Goal: Information Seeking & Learning: Find specific fact

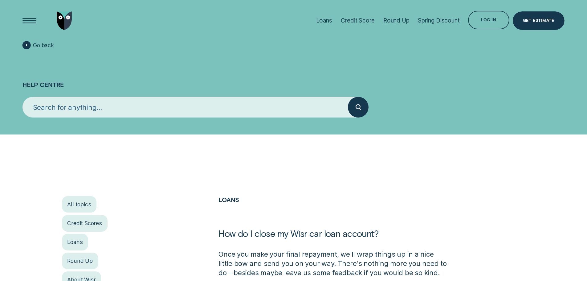
click at [280, 111] on input "search" at bounding box center [184, 107] width 325 height 21
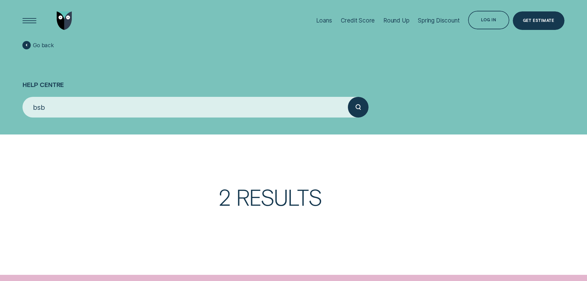
type input "bsb"
click at [348, 97] on button "submit" at bounding box center [358, 107] width 21 height 21
click at [356, 110] on div "submit" at bounding box center [358, 107] width 21 height 21
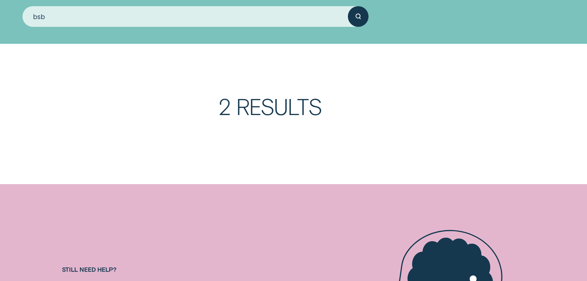
scroll to position [31, 0]
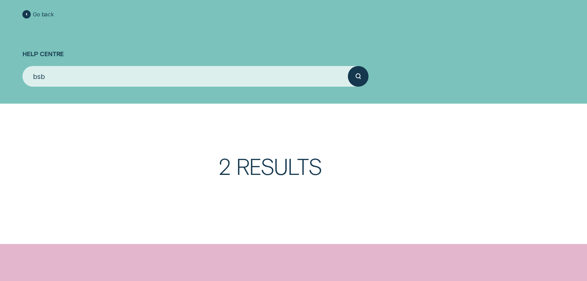
click at [266, 160] on h3 "2 Results" at bounding box center [371, 173] width 306 height 37
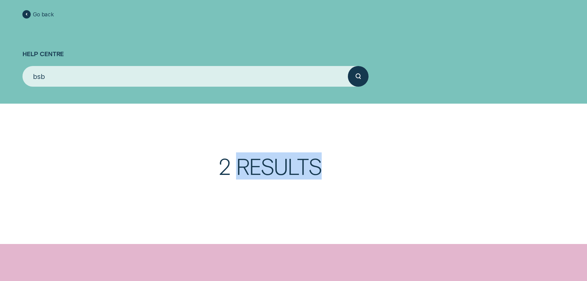
click at [267, 160] on h3 "2 Results" at bounding box center [371, 173] width 306 height 37
click at [38, 11] on span "Go back" at bounding box center [43, 14] width 21 height 7
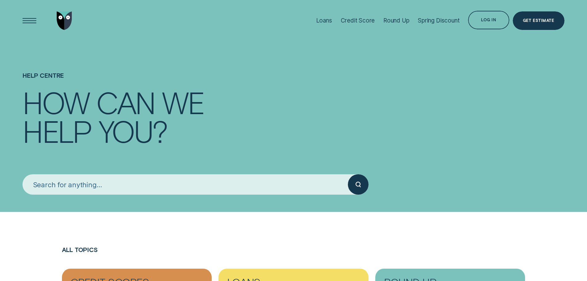
click at [111, 195] on div "Help Centre How can we help you?" at bounding box center [292, 106] width 541 height 212
click at [113, 188] on input "search" at bounding box center [184, 184] width 325 height 21
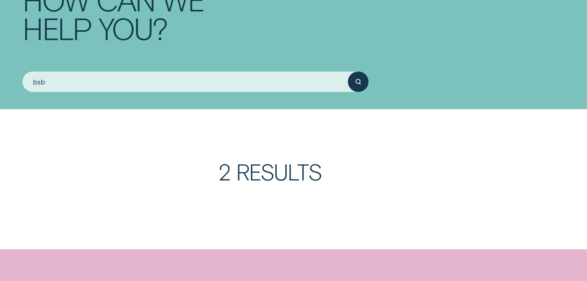
scroll to position [87, 0]
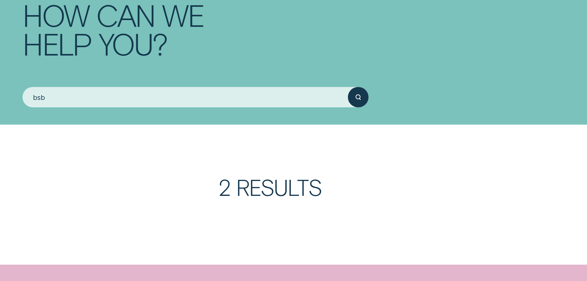
click at [362, 99] on div "submit" at bounding box center [358, 97] width 21 height 21
click at [302, 190] on h3 "2 Results" at bounding box center [371, 194] width 306 height 37
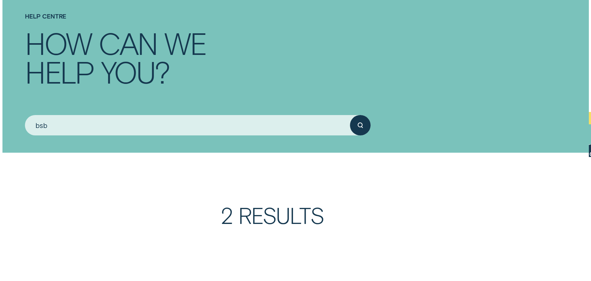
scroll to position [0, 0]
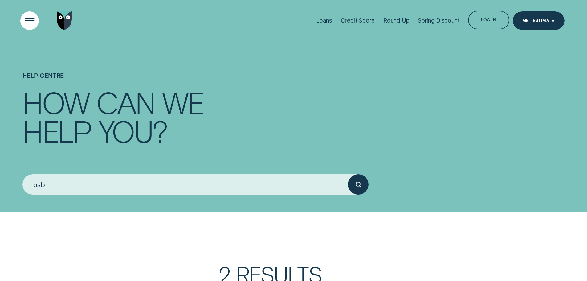
click at [28, 20] on div "Open Menu" at bounding box center [29, 20] width 26 height 26
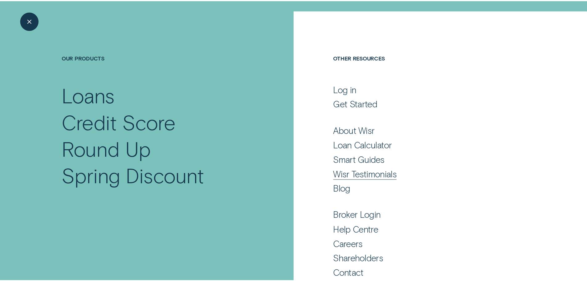
scroll to position [41, 0]
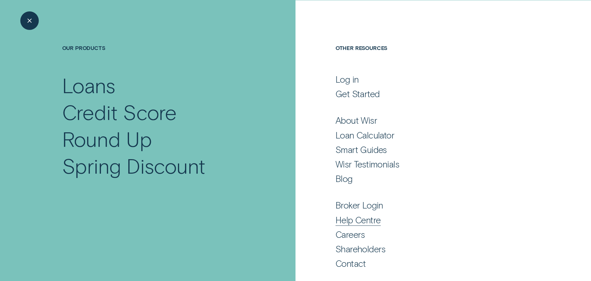
click at [352, 221] on div "Help Centre" at bounding box center [358, 219] width 45 height 11
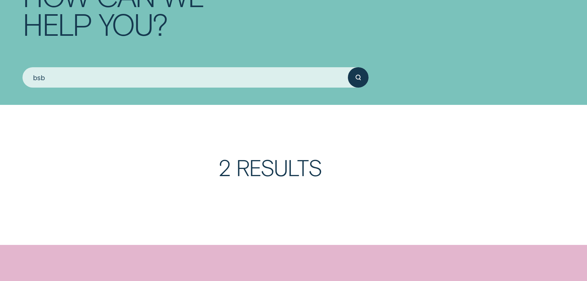
scroll to position [123, 0]
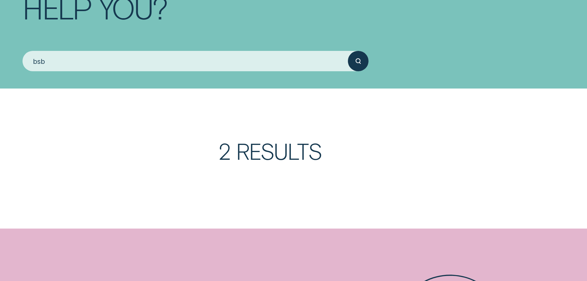
drag, startPoint x: 225, startPoint y: 79, endPoint x: 38, endPoint y: 69, distance: 186.3
drag, startPoint x: 71, startPoint y: 55, endPoint x: 2, endPoint y: 58, distance: 68.7
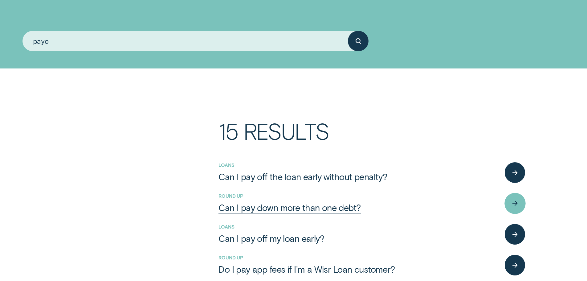
scroll to position [154, 0]
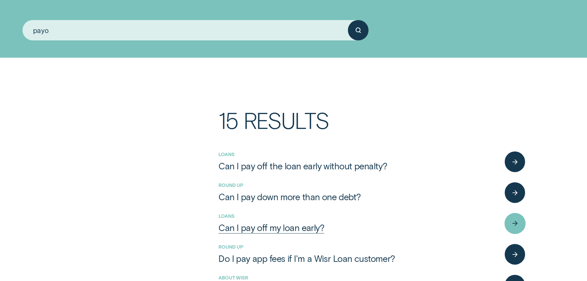
type input "payo"
click at [265, 225] on div "Can I pay off my loan early?" at bounding box center [271, 227] width 106 height 11
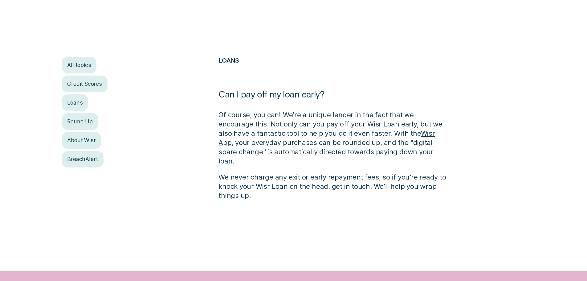
scroll to position [154, 0]
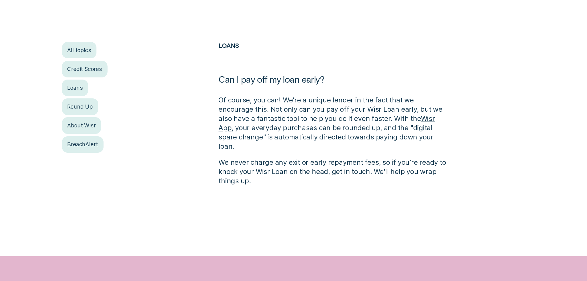
click at [389, 121] on link "Wisr App" at bounding box center [326, 123] width 216 height 18
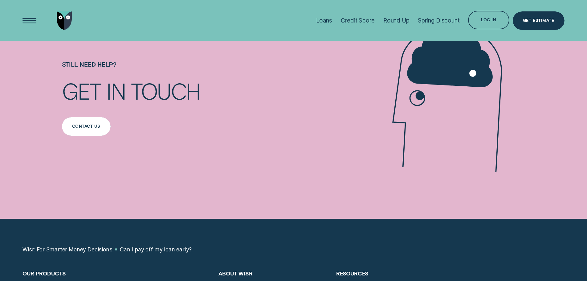
scroll to position [216, 0]
